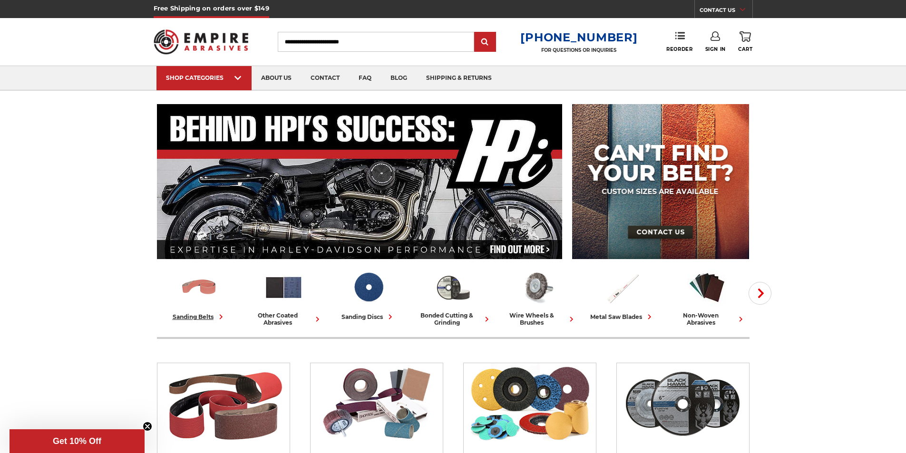
click at [209, 277] on img at bounding box center [198, 287] width 39 height 39
click at [396, 77] on link "blog" at bounding box center [399, 78] width 36 height 24
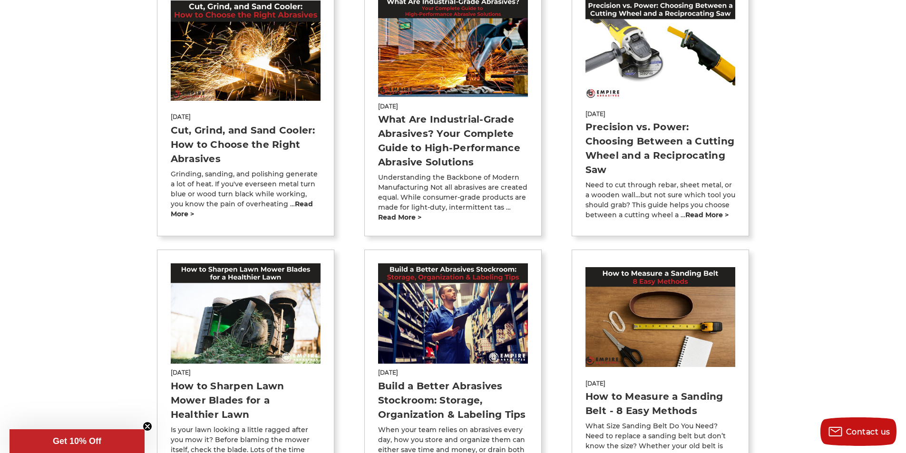
scroll to position [238, 0]
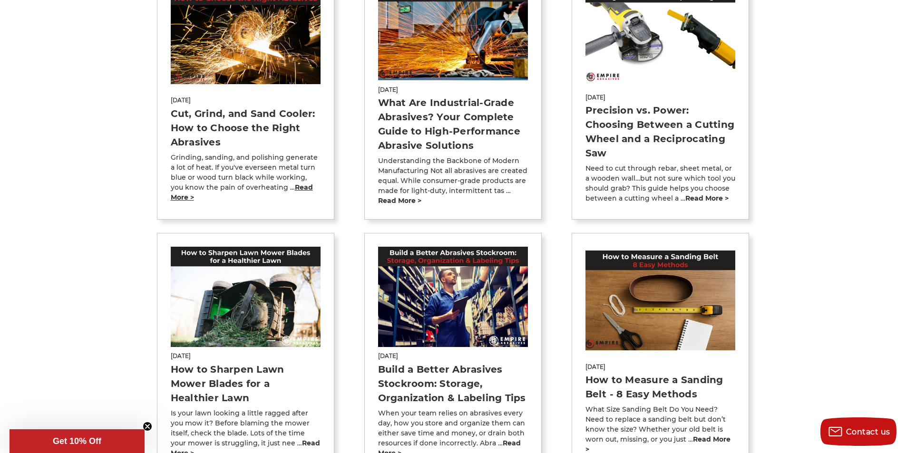
click at [297, 187] on link "read more >" at bounding box center [242, 192] width 142 height 19
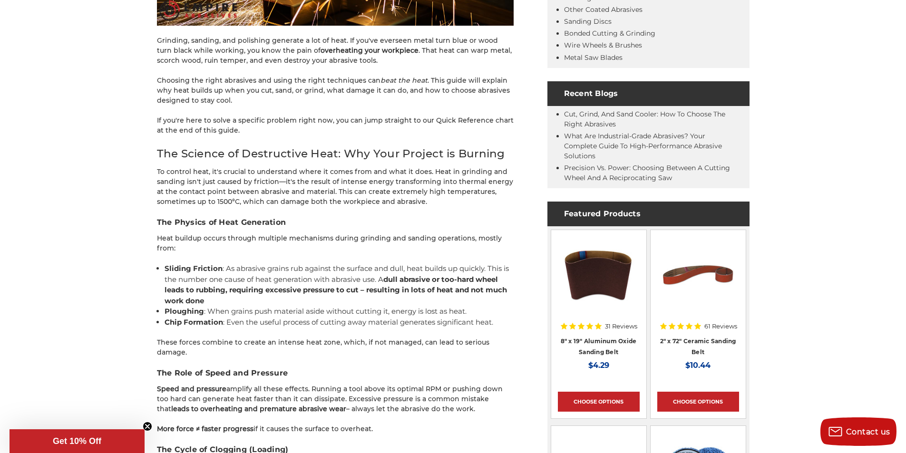
scroll to position [570, 0]
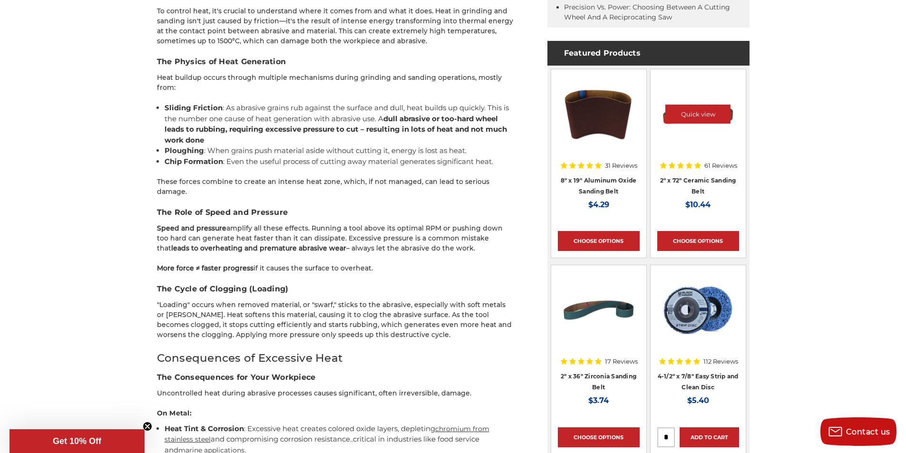
click at [689, 154] on div at bounding box center [698, 117] width 82 height 82
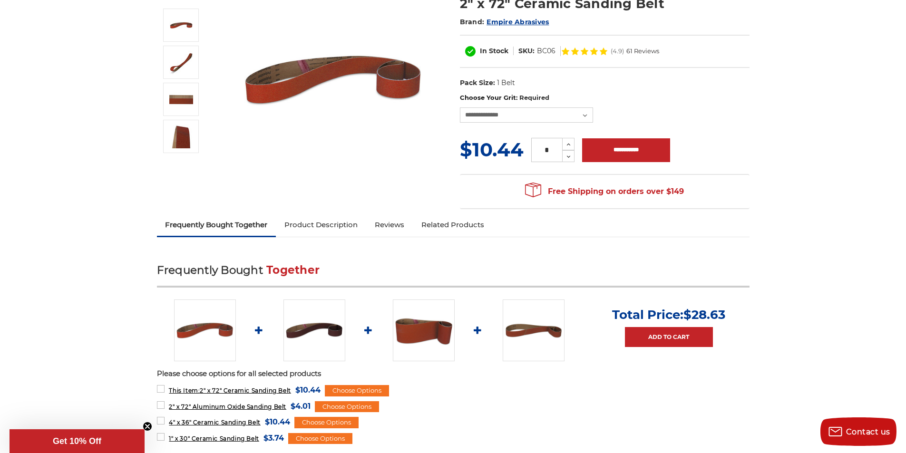
scroll to position [285, 0]
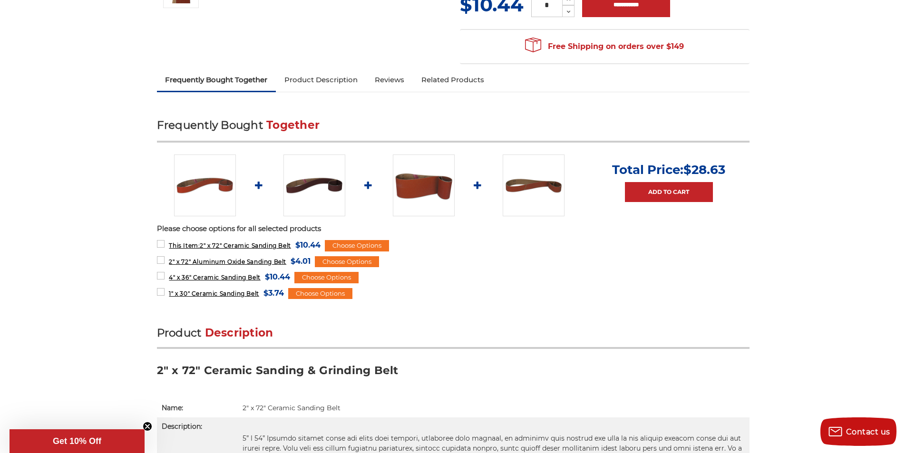
click at [419, 192] on img at bounding box center [424, 185] width 62 height 62
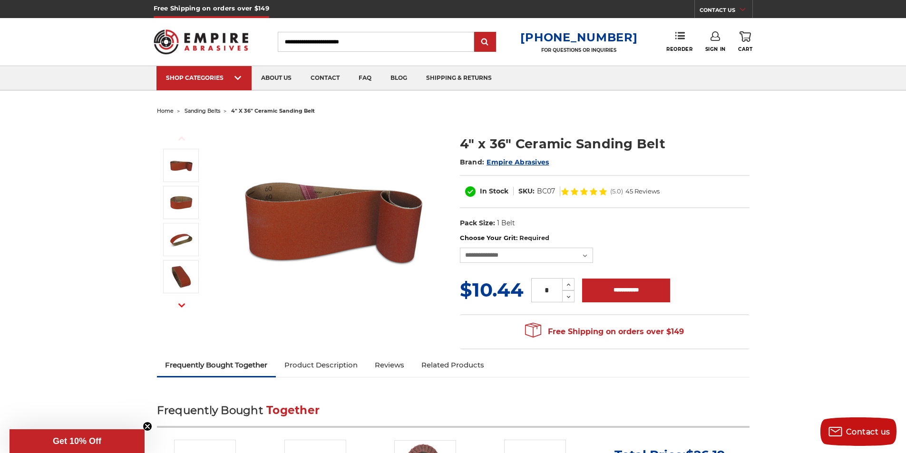
click at [307, 40] on input "Search" at bounding box center [376, 42] width 196 height 20
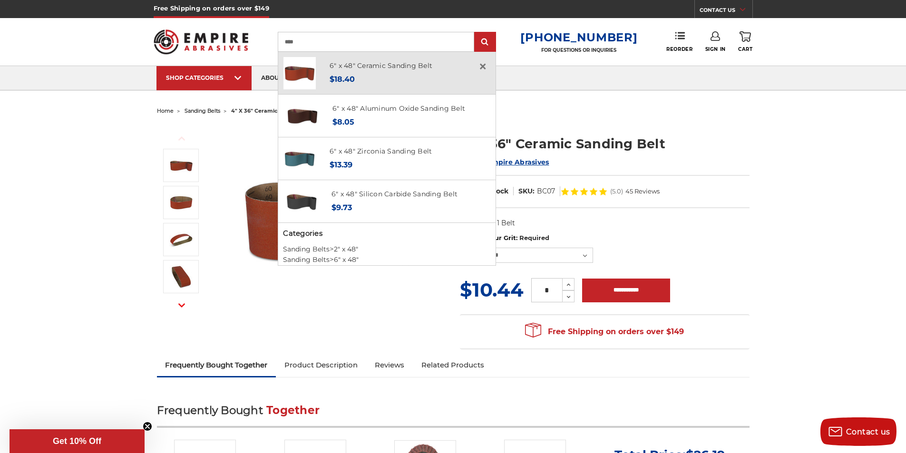
type input "****"
click at [383, 73] on div "Now: $18.40" at bounding box center [380, 79] width 103 height 13
click at [385, 67] on link "6" x 48" Ceramic Sanding Belt" at bounding box center [380, 65] width 103 height 9
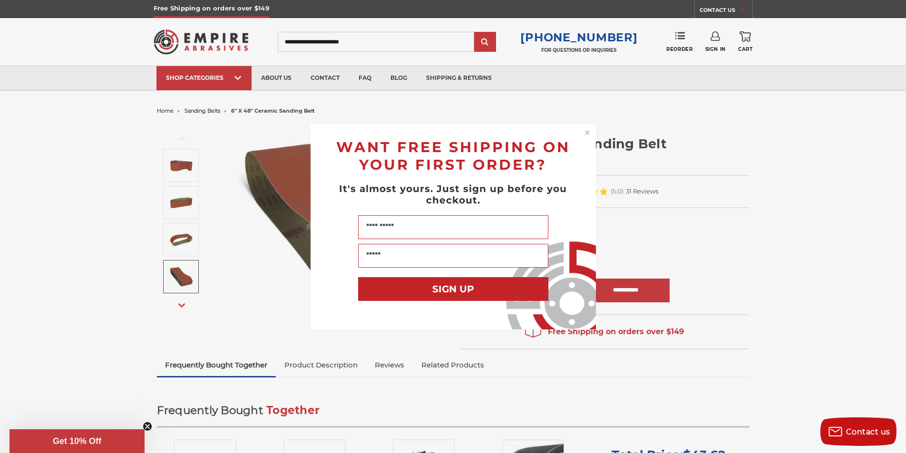
click at [68, 147] on div "Close dialog WANT FREE SHIPPING ON YOUR FIRST ORDER? It's almost yours. Just si…" at bounding box center [453, 226] width 906 height 453
click at [584, 132] on circle "Close dialog" at bounding box center [586, 132] width 9 height 9
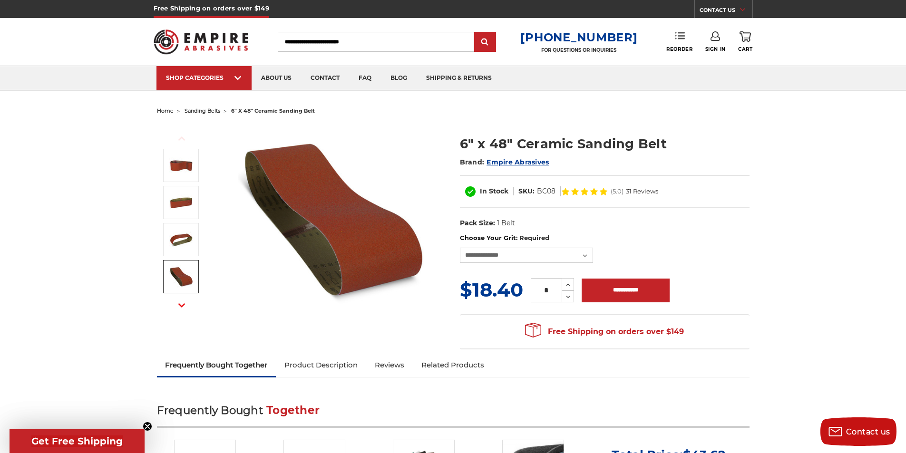
click at [676, 36] on icon at bounding box center [680, 36] width 10 height 10
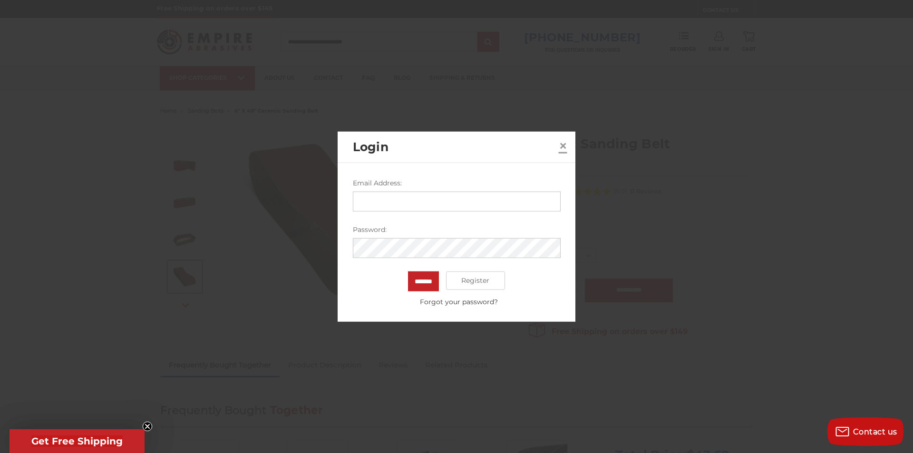
click at [559, 146] on span "×" at bounding box center [563, 145] width 9 height 19
